Goal: Book appointment/travel/reservation

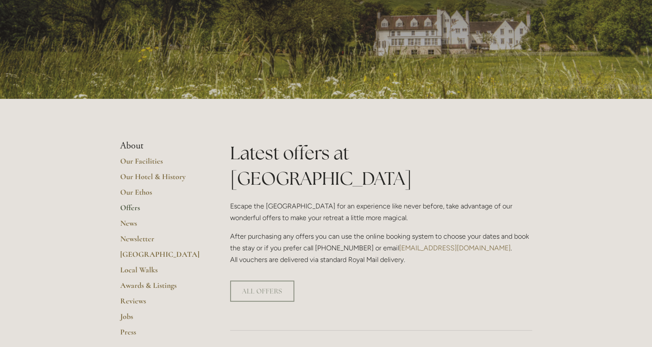
scroll to position [86, 0]
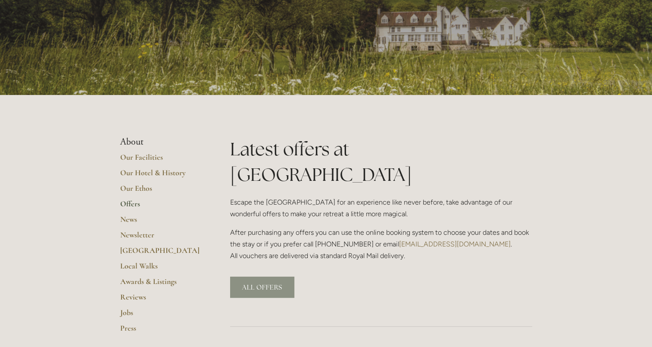
click at [248, 276] on link "ALL OFFERS" at bounding box center [262, 286] width 64 height 21
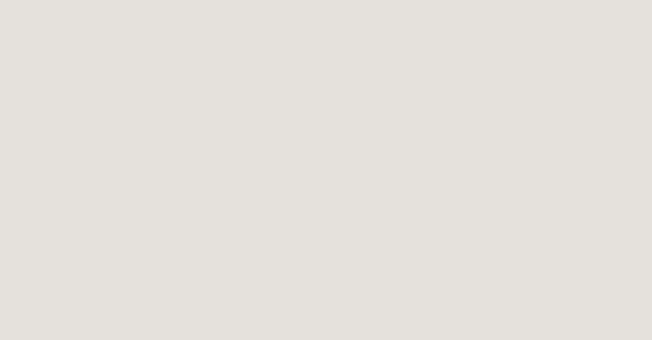
scroll to position [440, 0]
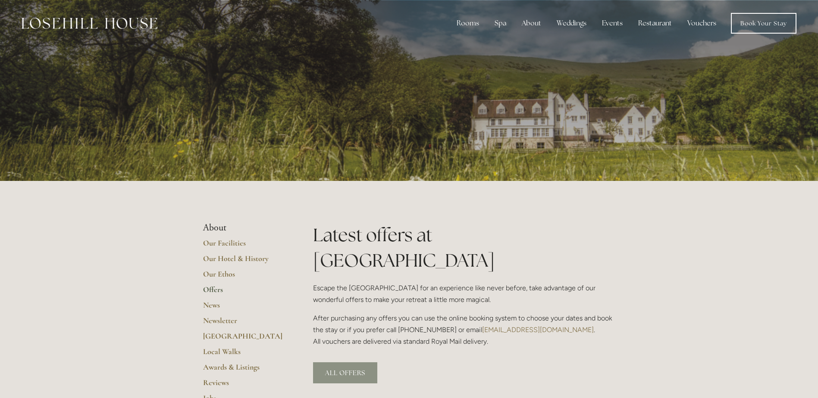
click at [337, 362] on link "ALL OFFERS" at bounding box center [345, 372] width 64 height 21
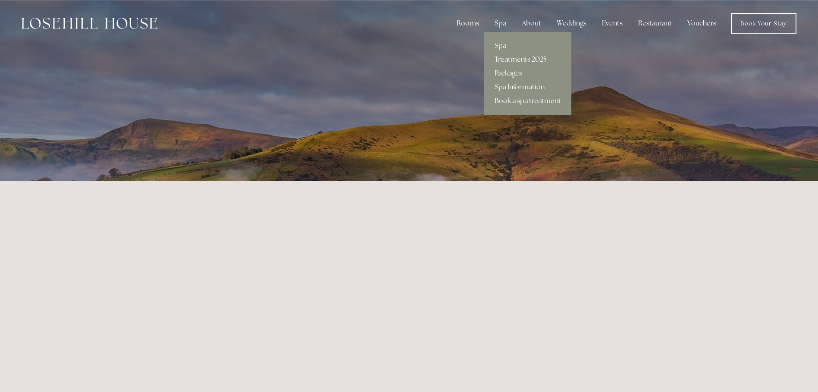
click at [513, 99] on link "Book a spa treatment" at bounding box center [527, 101] width 87 height 14
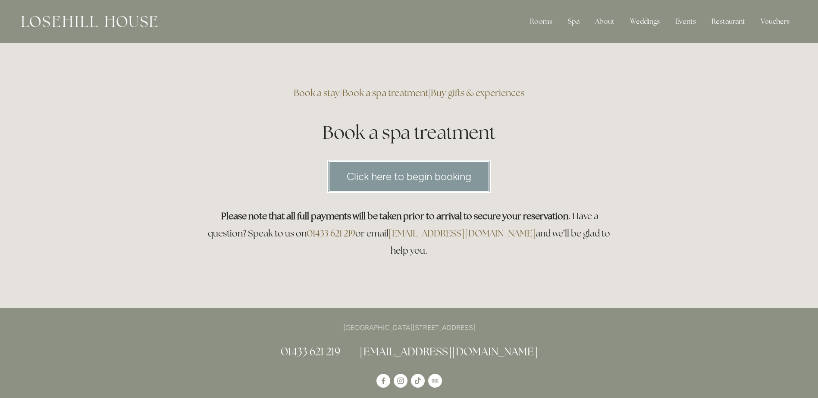
click at [366, 178] on link "Click here to begin booking" at bounding box center [408, 176] width 163 height 33
